Goal: Find contact information: Find contact information

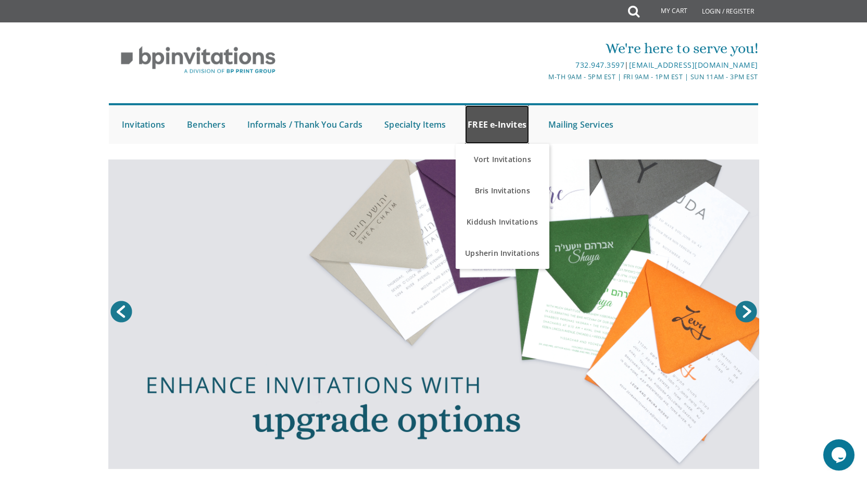
click at [496, 131] on link "FREE e-Invites" at bounding box center [497, 124] width 64 height 39
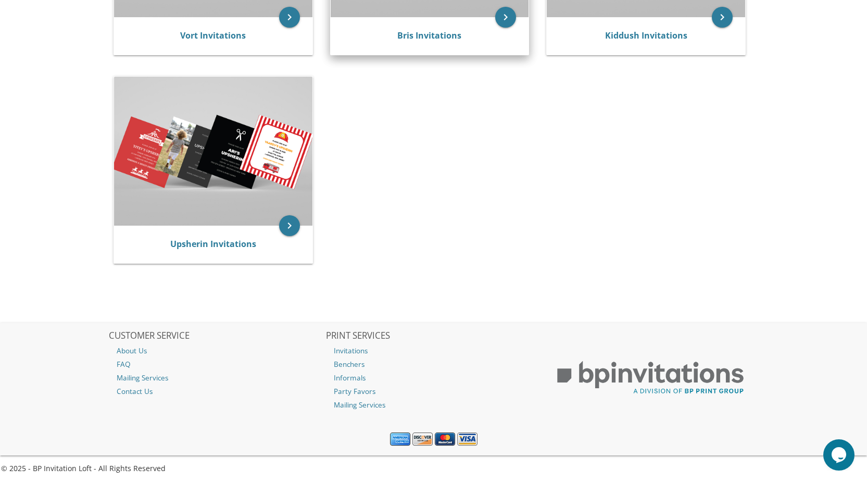
scroll to position [368, 0]
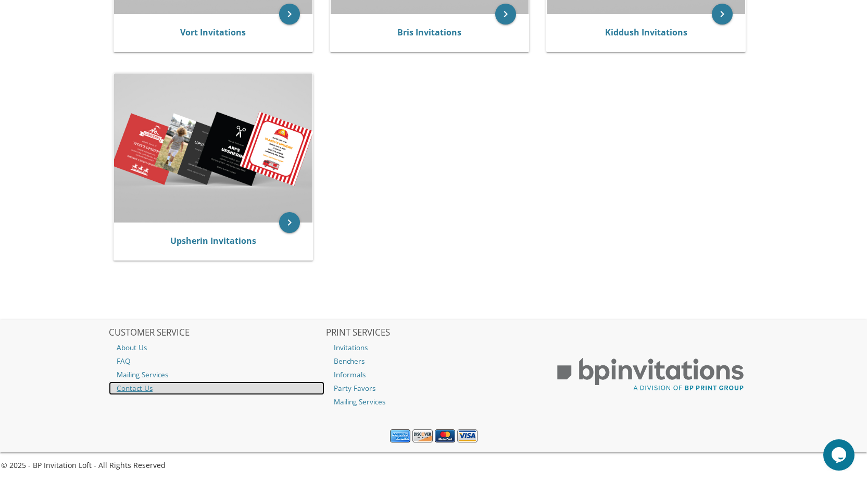
click at [141, 387] on link "Contact Us" at bounding box center [217, 388] width 216 height 14
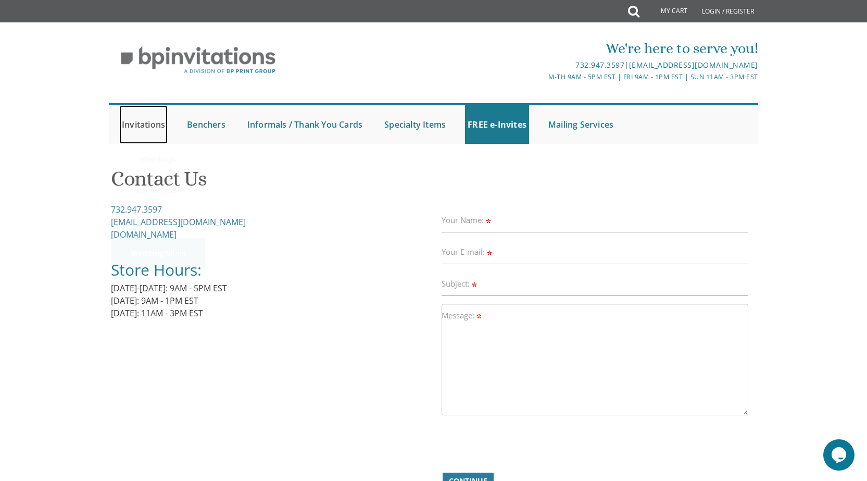
click at [158, 125] on link "Invitations" at bounding box center [143, 124] width 48 height 39
